Goal: Transaction & Acquisition: Purchase product/service

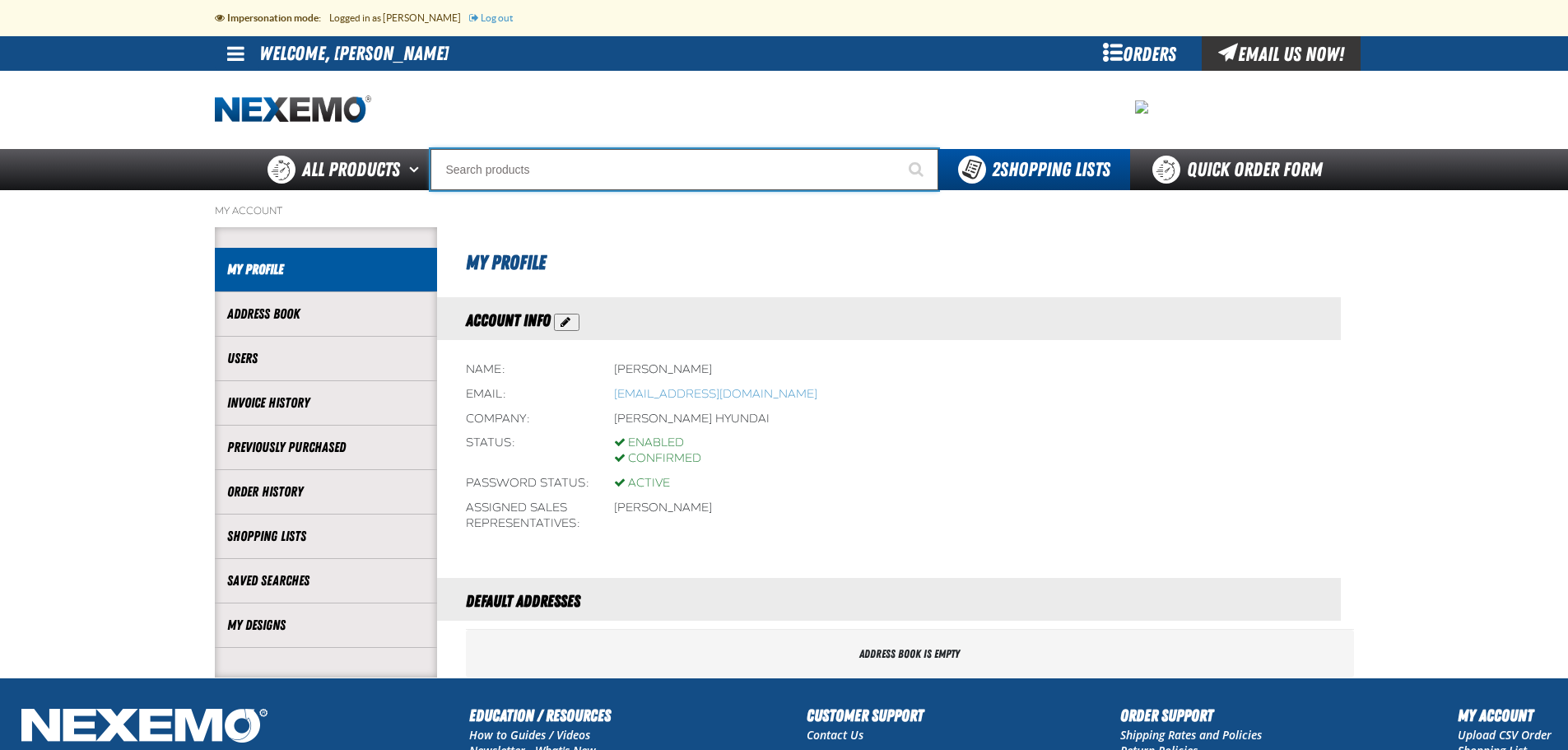
click at [546, 168] on input "Search" at bounding box center [684, 170] width 508 height 41
paste input "GENNB"
click at [542, 167] on input "GENNB" at bounding box center [684, 170] width 508 height 41
type input "GENNB"
click at [727, 172] on input "GENNB" at bounding box center [684, 170] width 508 height 41
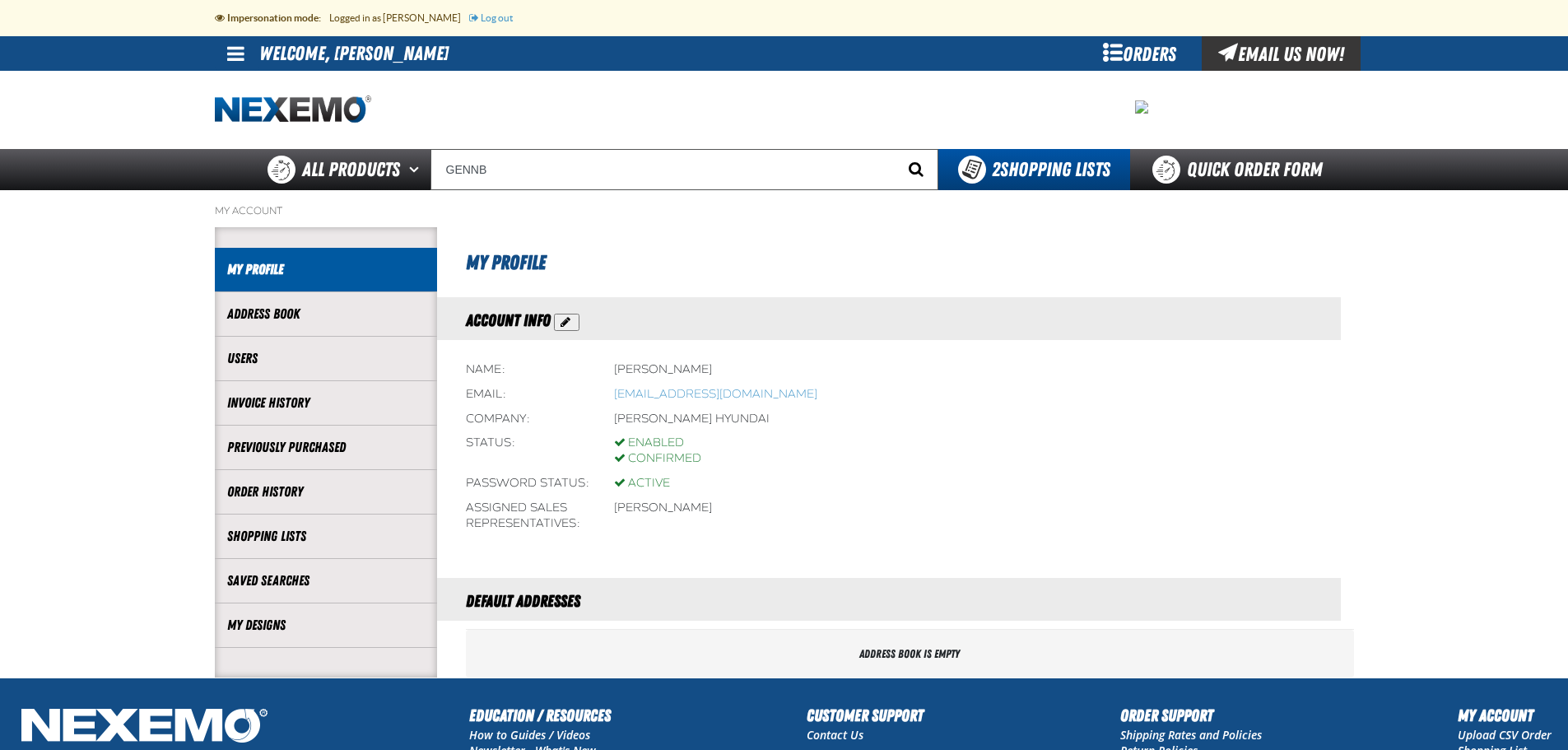
click at [909, 170] on span "Start Searching" at bounding box center [917, 169] width 15 height 16
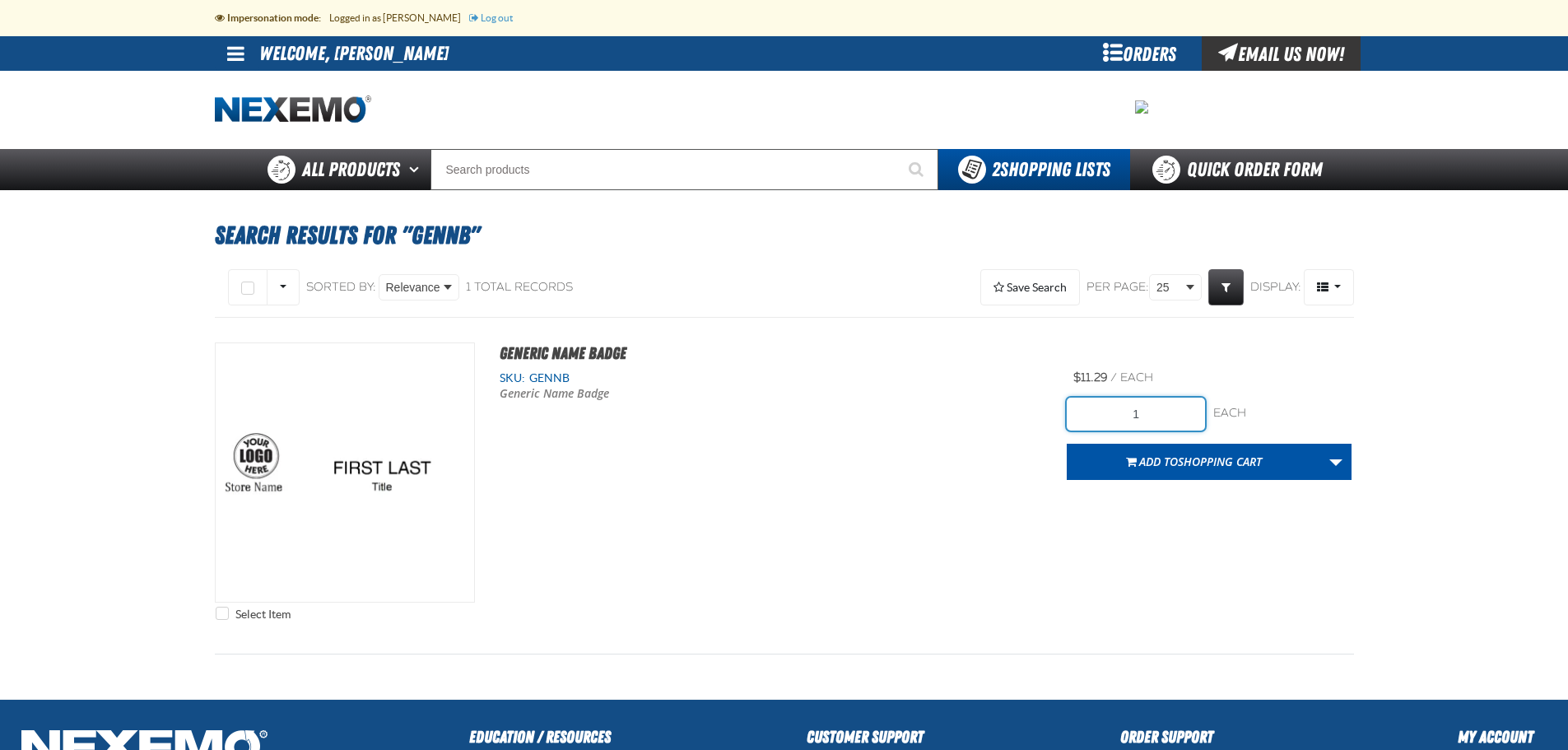
drag, startPoint x: 1147, startPoint y: 413, endPoint x: 1099, endPoint y: 414, distance: 48.0
click at [1099, 414] on input "1" at bounding box center [1136, 414] width 138 height 33
click at [1156, 418] on input "1" at bounding box center [1136, 414] width 138 height 33
drag, startPoint x: 1154, startPoint y: 415, endPoint x: 1122, endPoint y: 420, distance: 32.4
click at [1122, 420] on input "1" at bounding box center [1136, 414] width 138 height 33
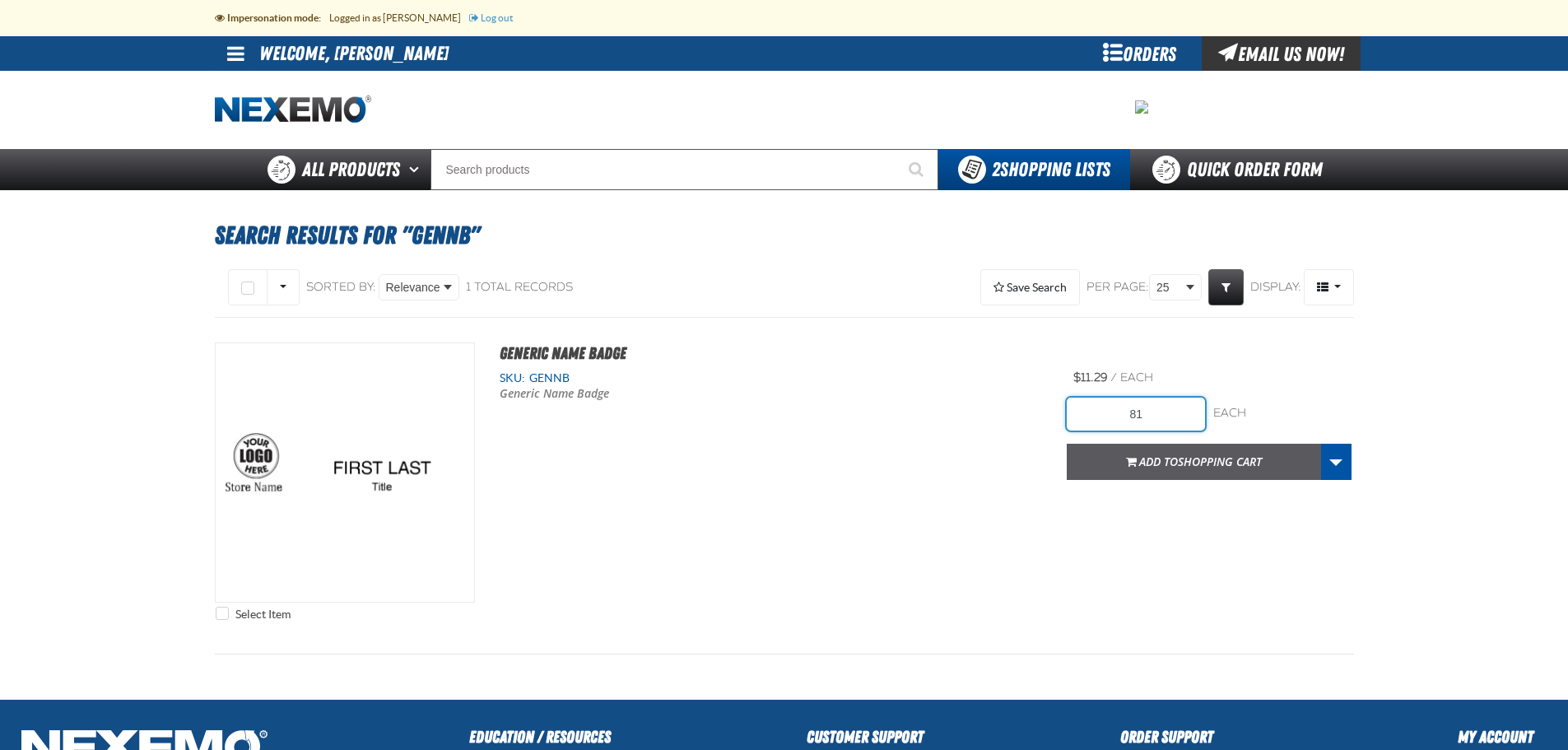
type input "81"
click at [1217, 460] on span "Shopping Cart" at bounding box center [1220, 461] width 84 height 16
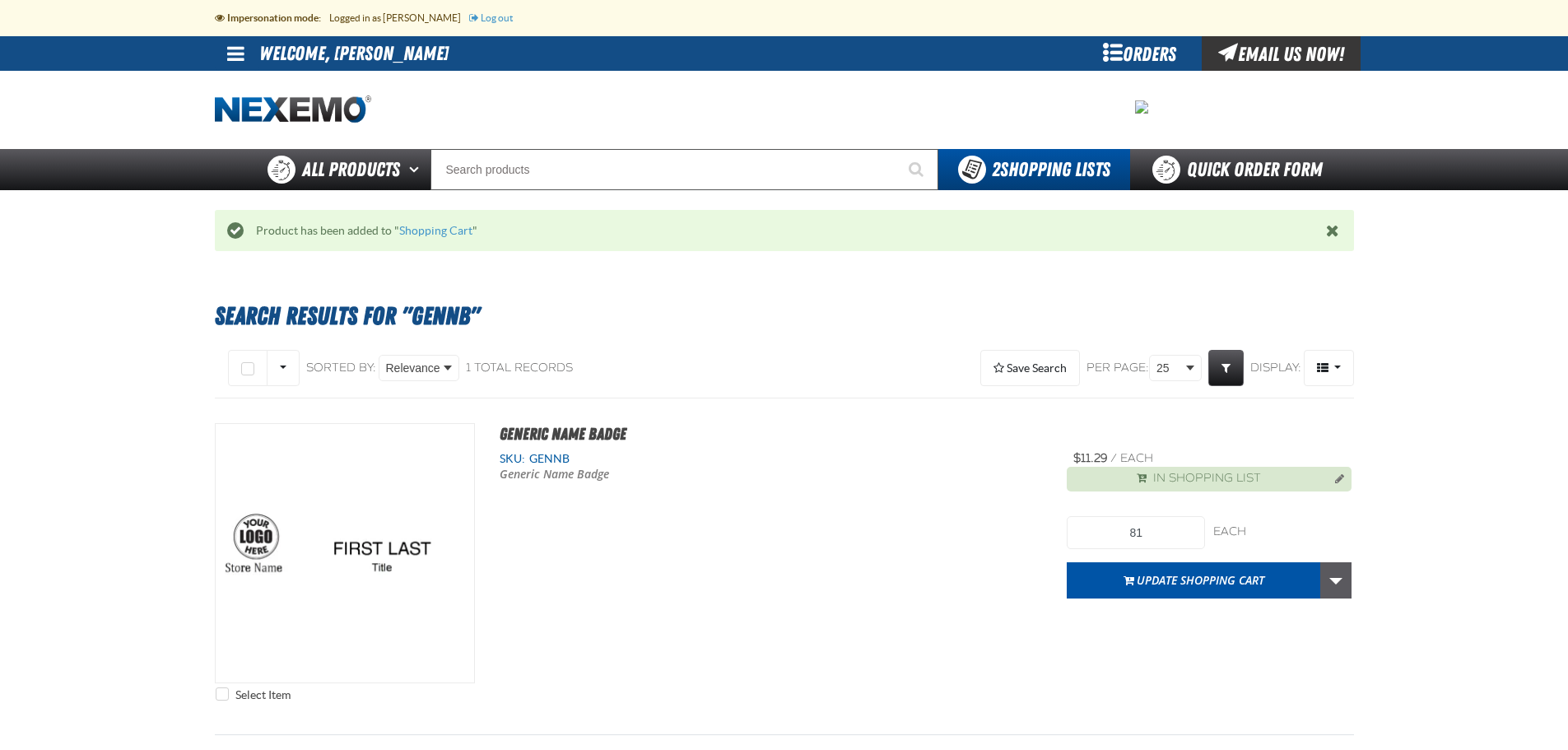
click at [1344, 587] on link "More Actions" at bounding box center [1337, 580] width 31 height 36
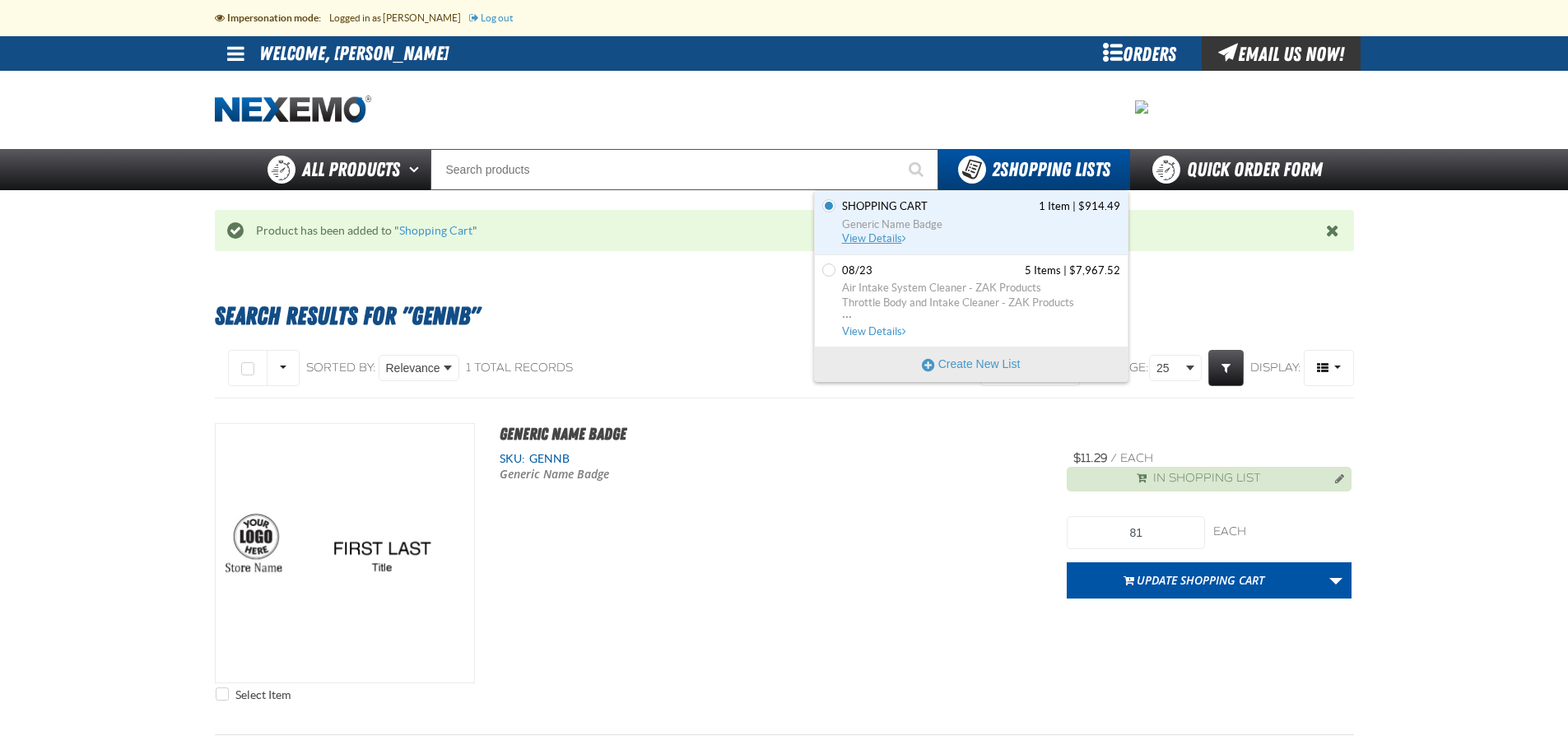
click at [922, 209] on span "Shopping Cart" at bounding box center [885, 207] width 86 height 15
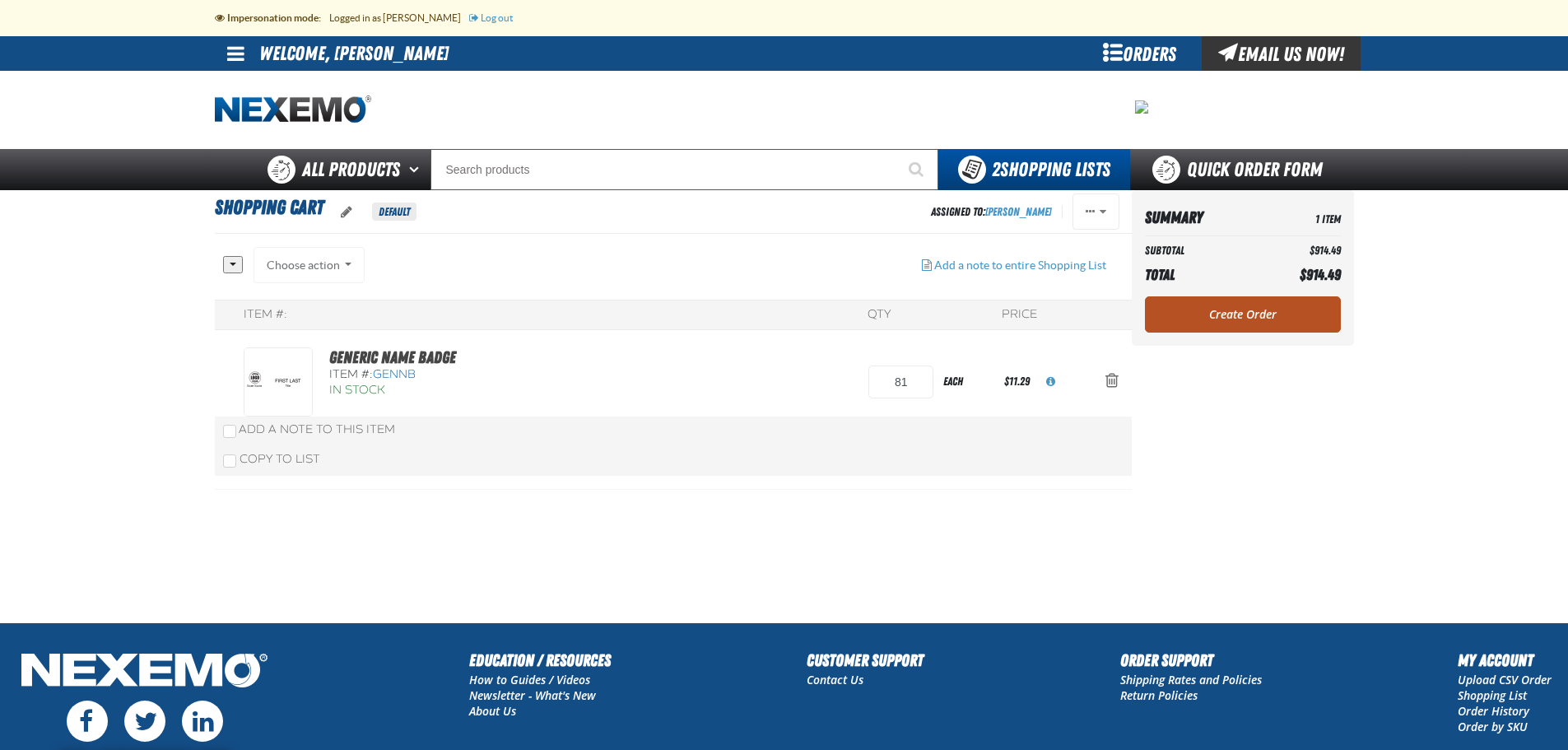
click at [1247, 313] on link "Create Order" at bounding box center [1242, 315] width 196 height 36
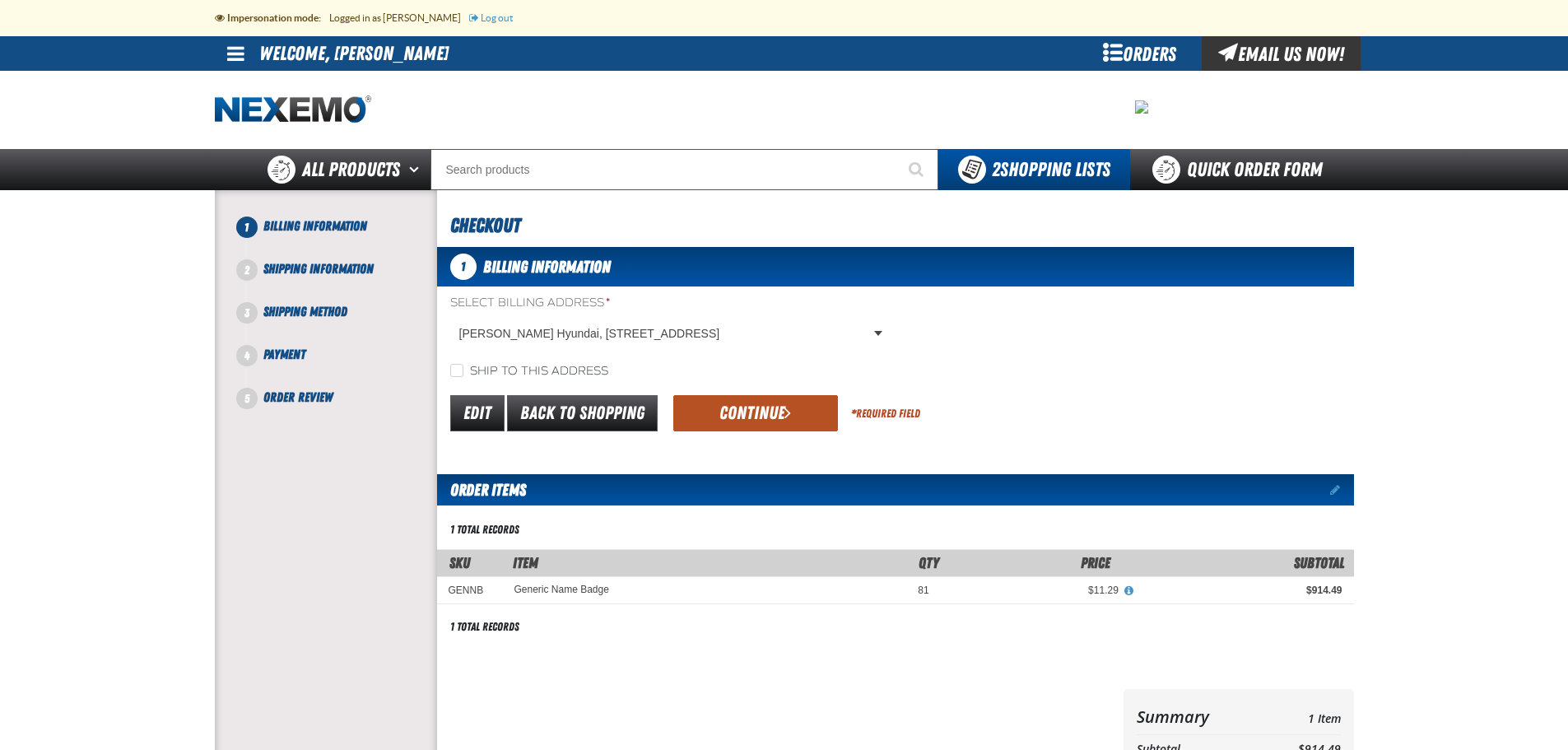
click at [771, 418] on button "Continue" at bounding box center [755, 413] width 164 height 36
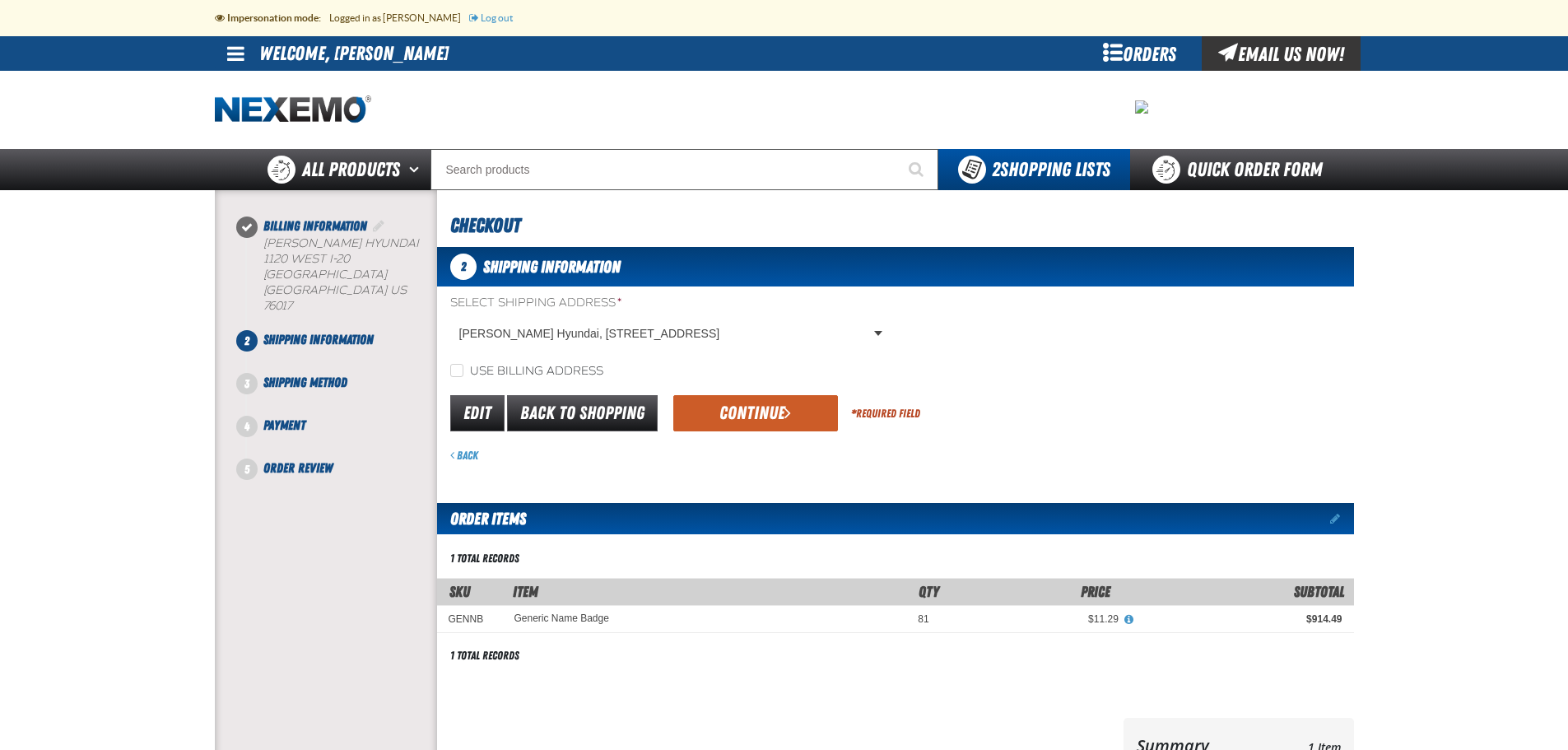
click at [771, 418] on button "Continue" at bounding box center [755, 413] width 164 height 36
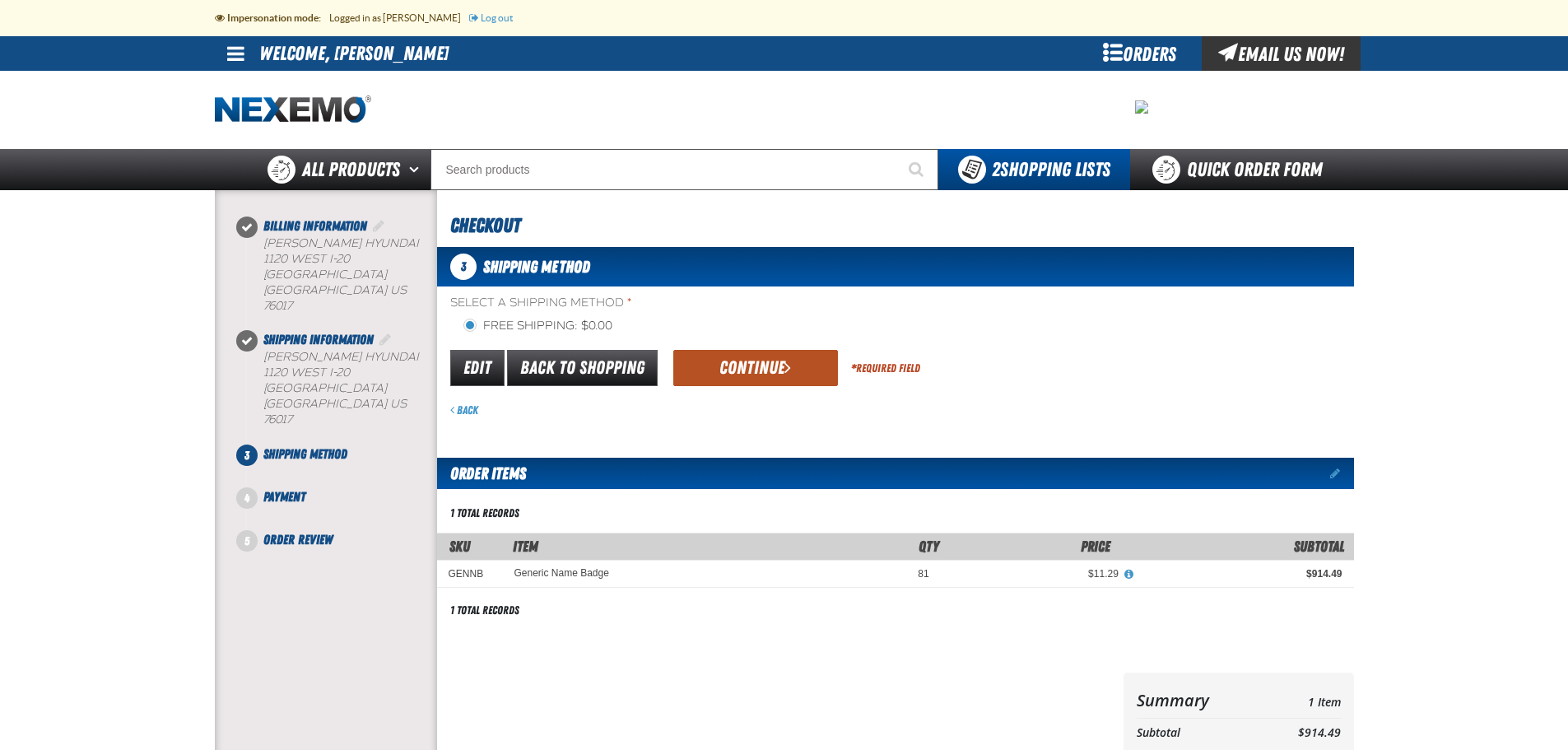
click at [769, 375] on button "Continue" at bounding box center [755, 368] width 164 height 36
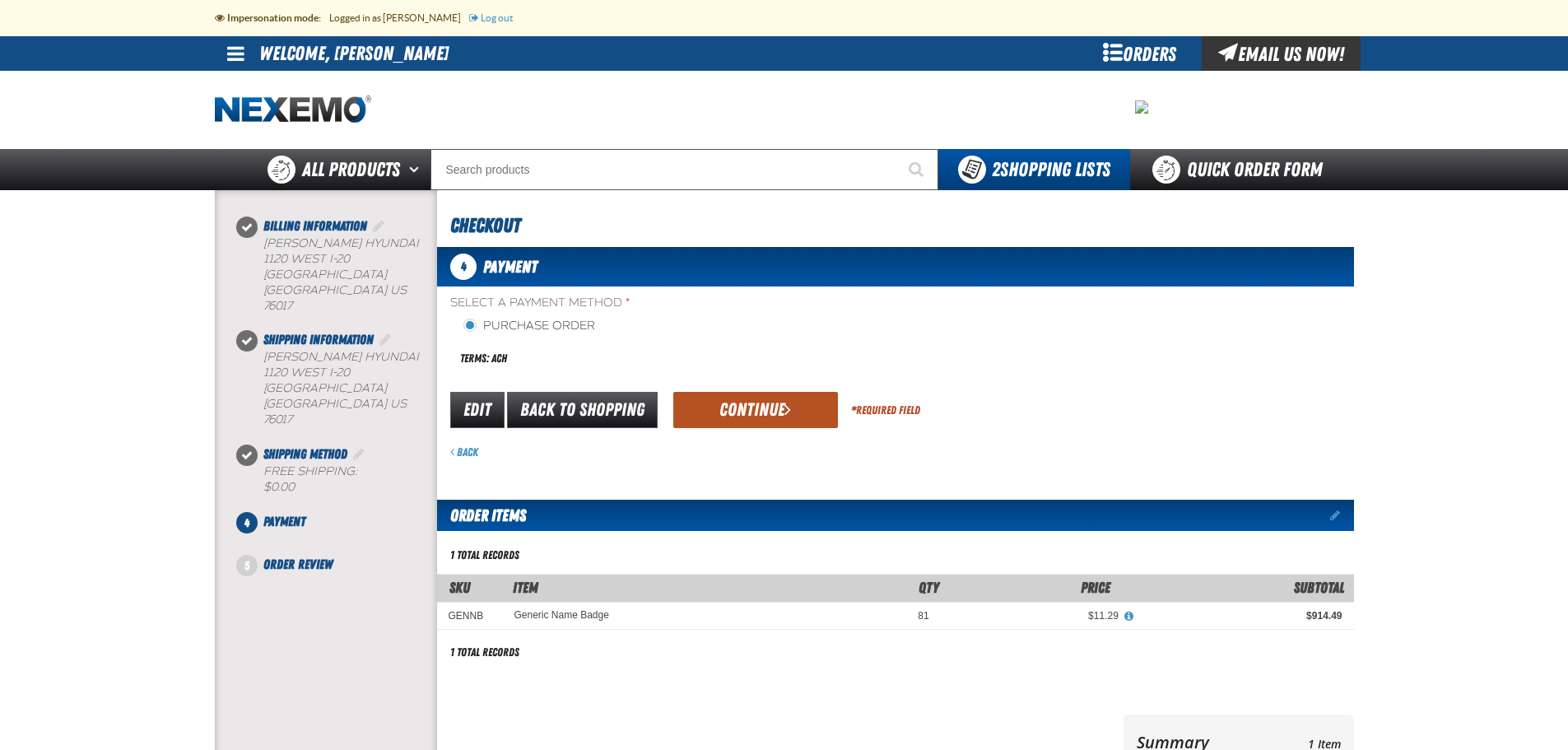
click at [774, 410] on button "Continue" at bounding box center [755, 410] width 164 height 36
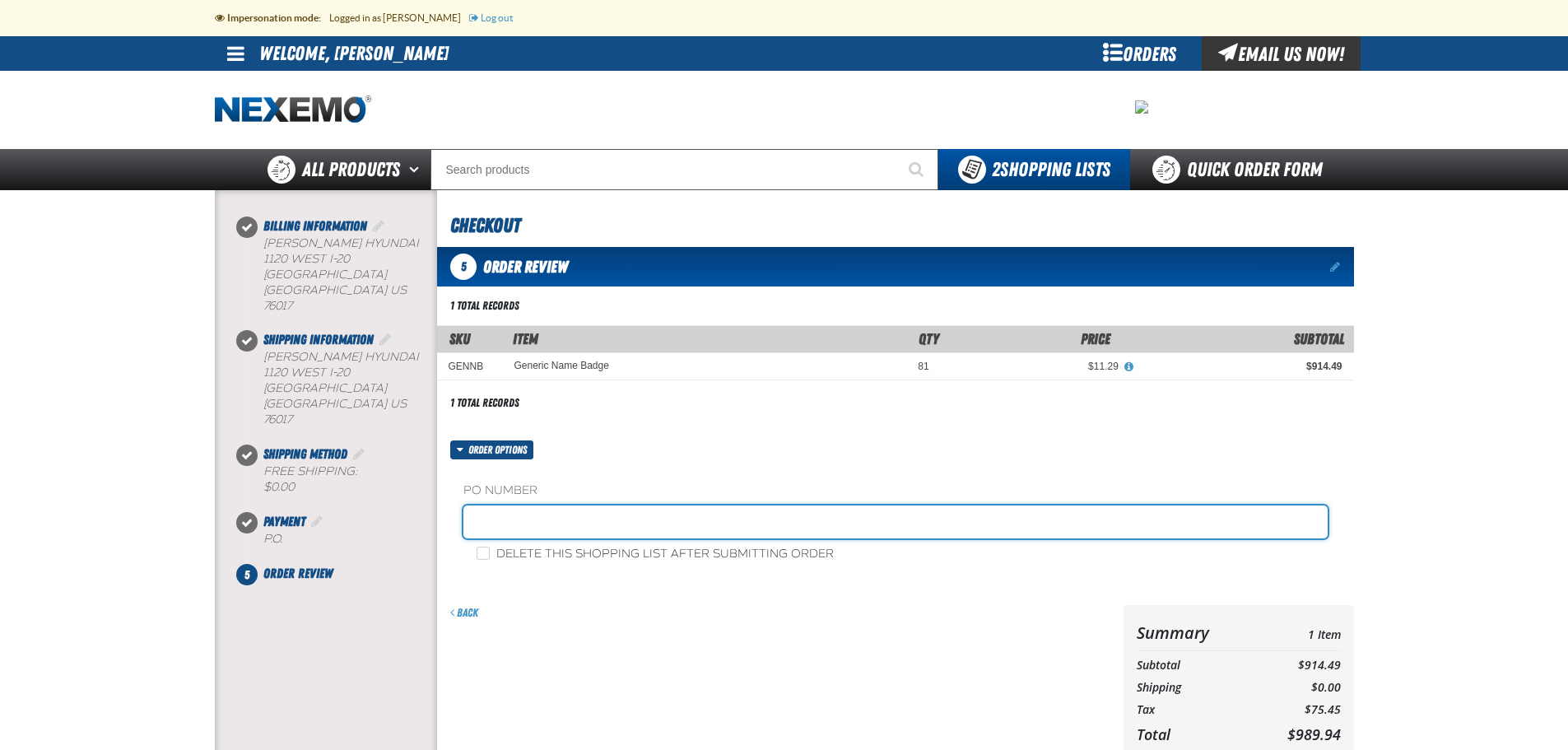
click at [589, 518] on input "text" at bounding box center [896, 523] width 865 height 33
type input "NMBadge082525 (MP)"
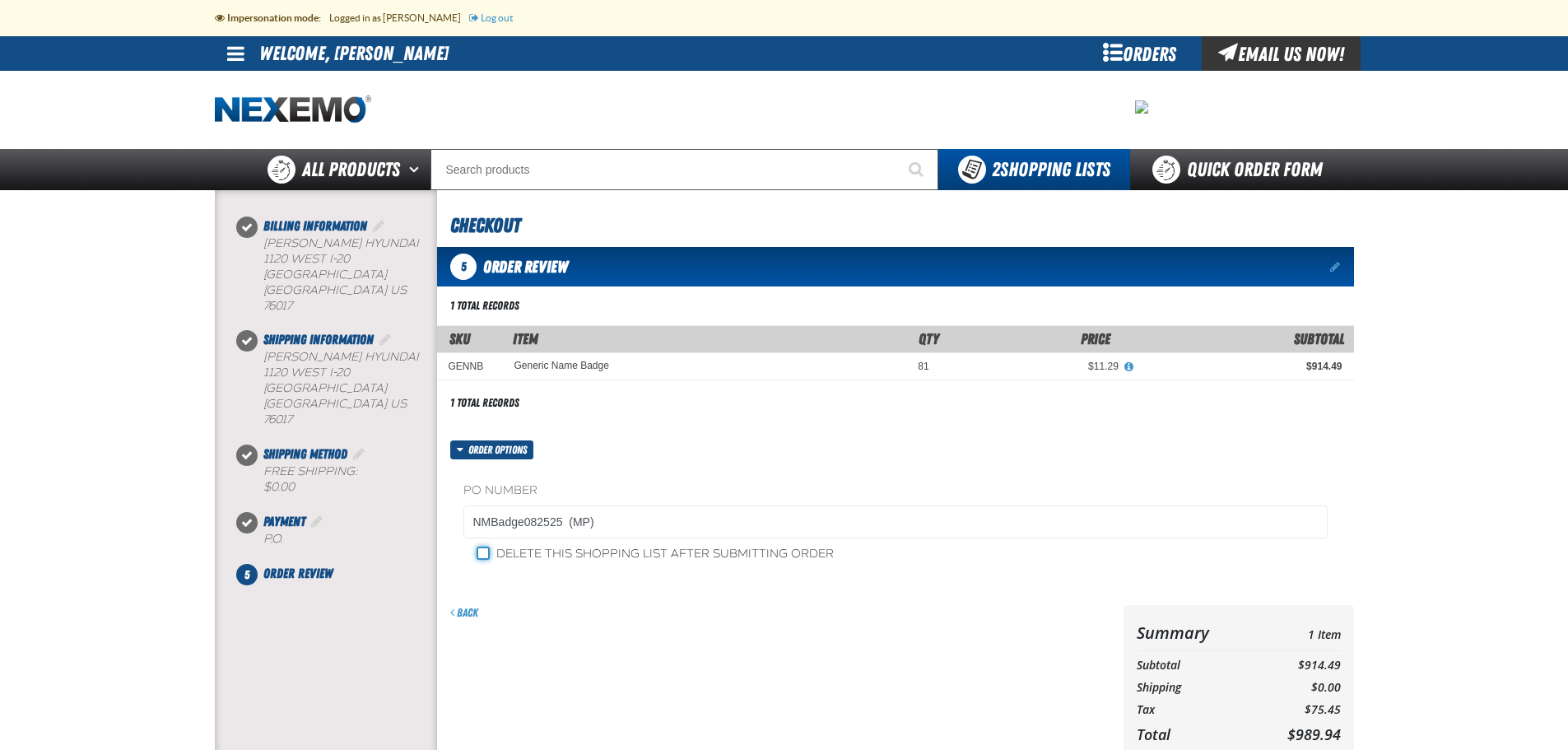
click at [479, 556] on input "Delete this shopping list after submitting order" at bounding box center [484, 553] width 13 height 13
checkbox input "true"
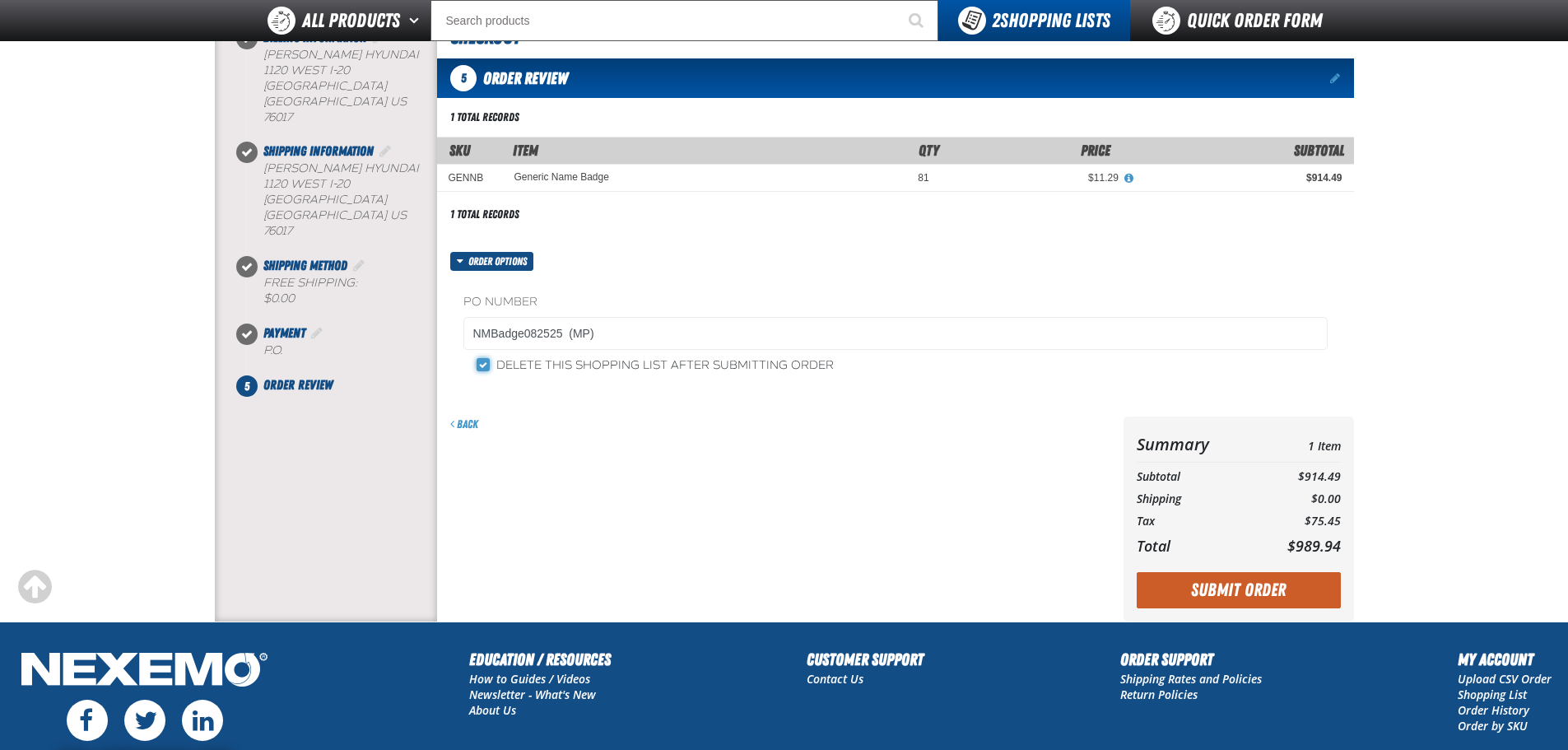
scroll to position [185, 0]
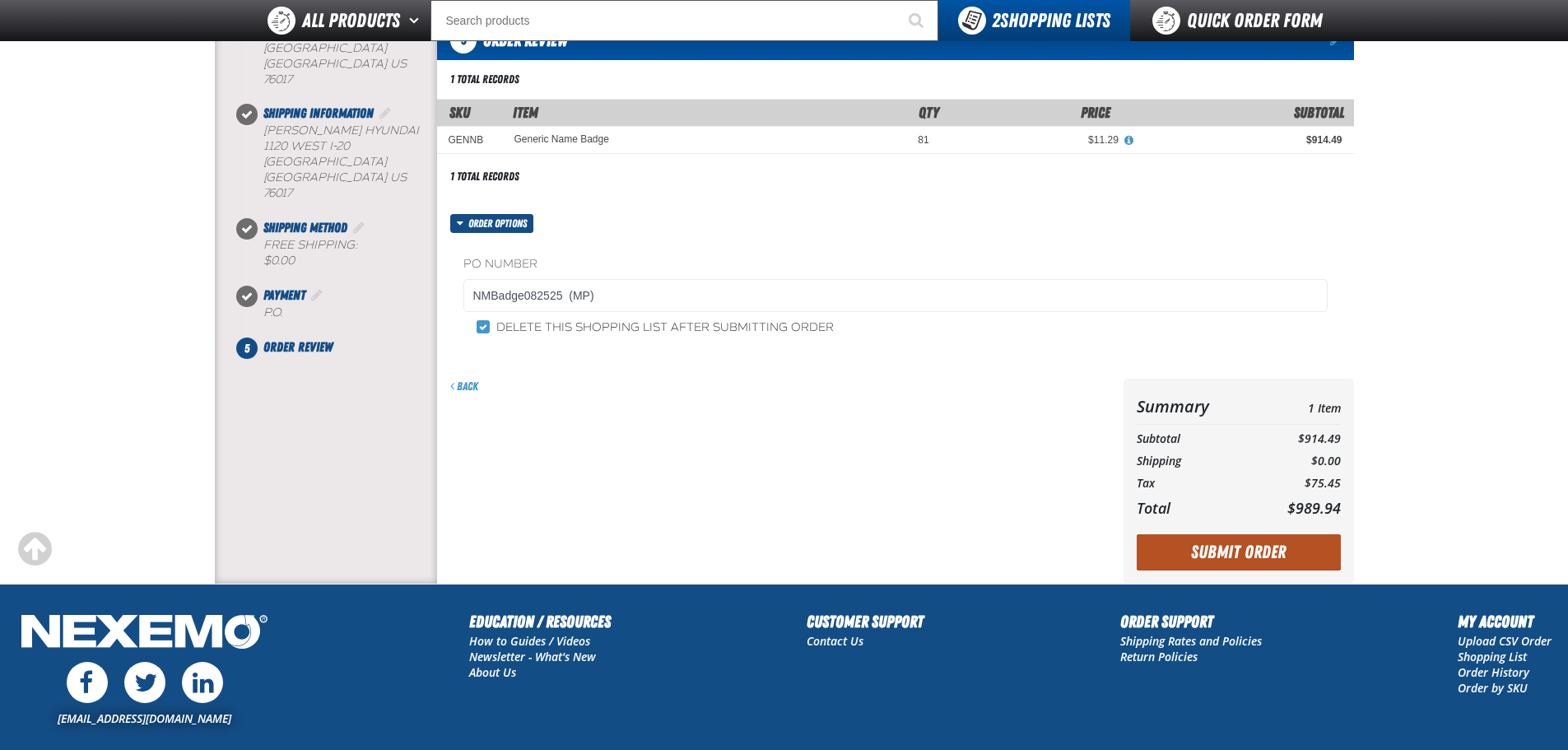
click at [1207, 552] on button "Submit Order" at bounding box center [1239, 552] width 204 height 36
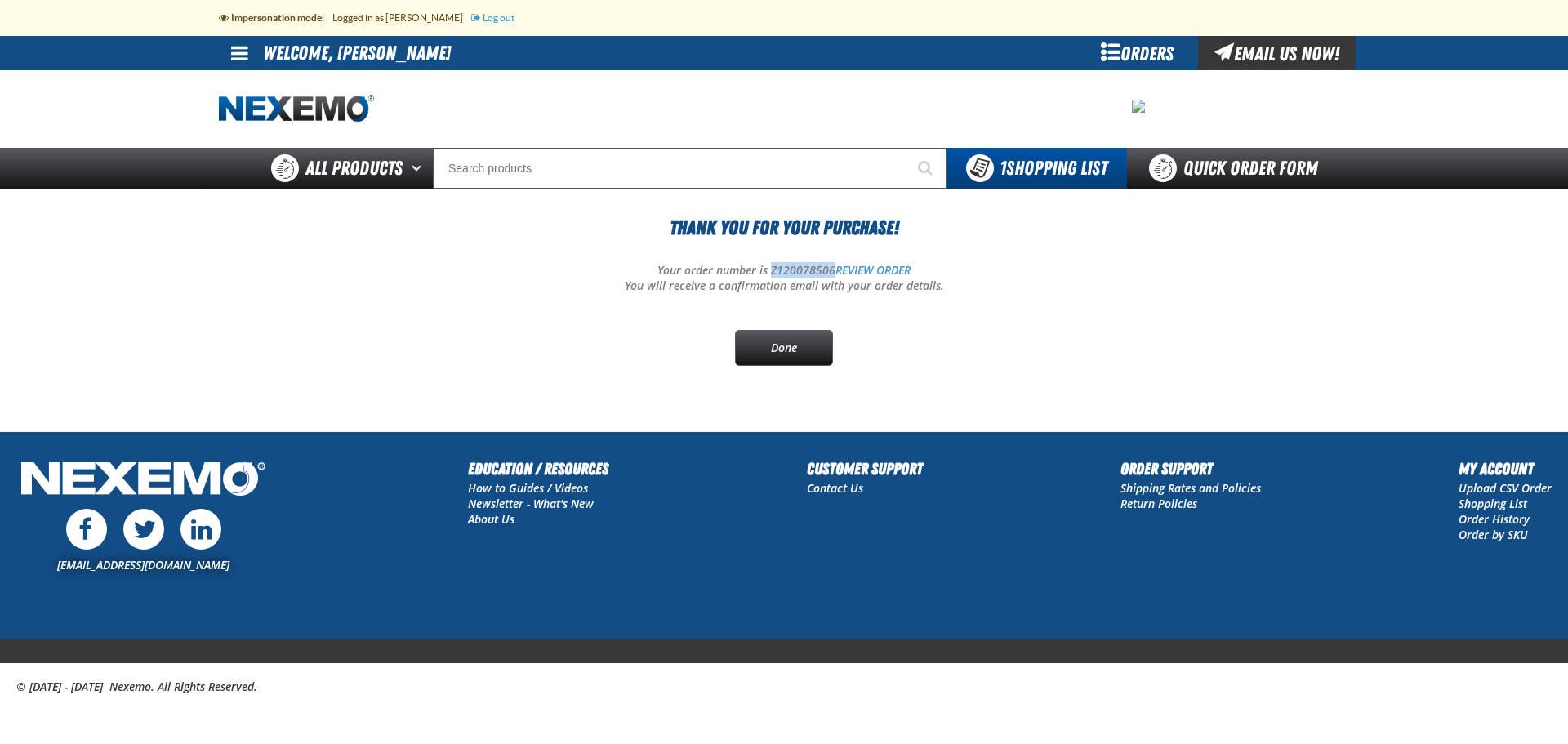
drag, startPoint x: 832, startPoint y: 270, endPoint x: 769, endPoint y: 267, distance: 63.1
click at [769, 267] on p "Your order number is Z120078506 REVIEW ORDER" at bounding box center [784, 271] width 1131 height 16
copy p "Z120078506"
click at [801, 344] on link "Done" at bounding box center [784, 348] width 98 height 36
